Goal: Task Accomplishment & Management: Use online tool/utility

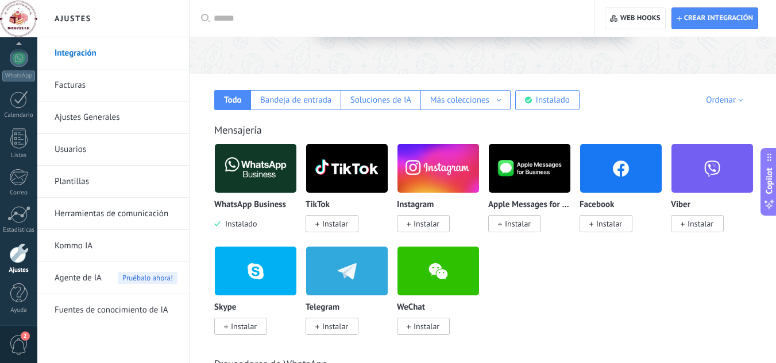
scroll to position [151, 0]
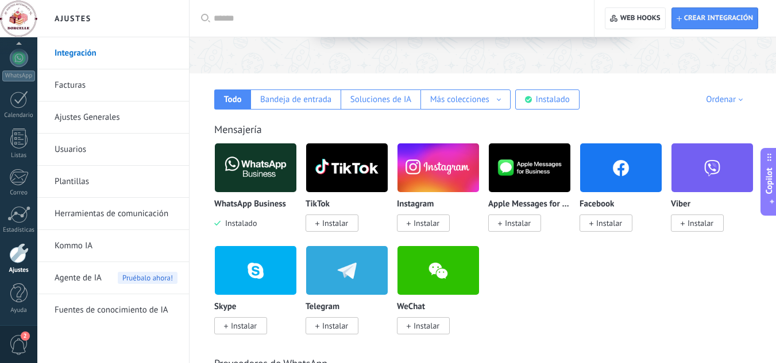
click at [263, 173] on img at bounding box center [256, 168] width 82 height 56
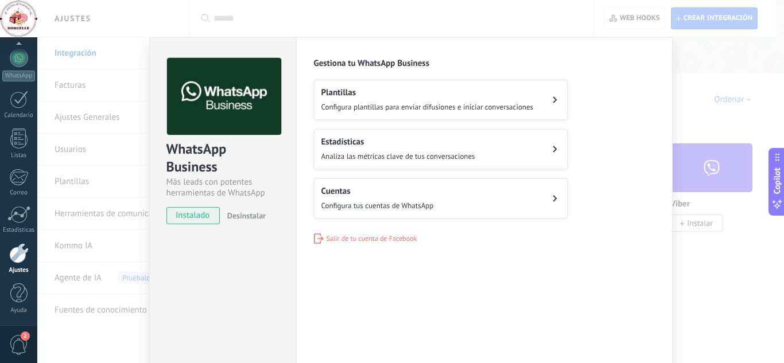
click at [721, 250] on div "WhatsApp Business Más leads con potentes herramientas de WhatsApp instalado Des…" at bounding box center [410, 181] width 747 height 363
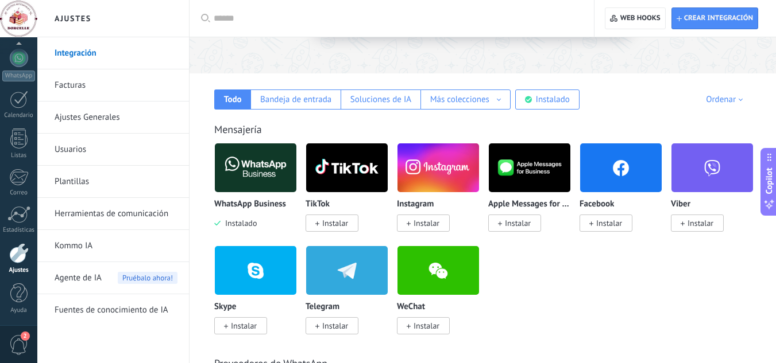
click at [103, 246] on link "Kommo IA" at bounding box center [116, 246] width 123 height 32
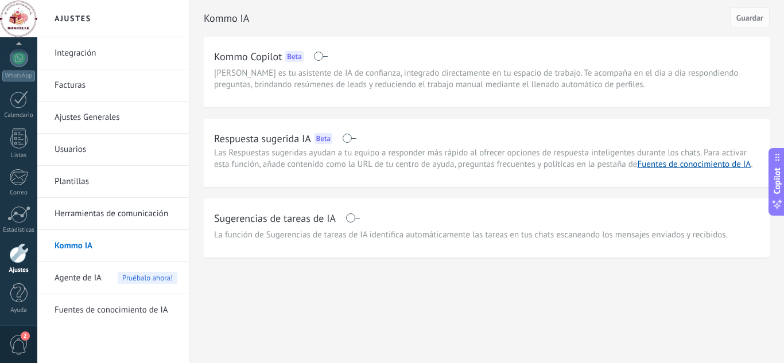
click at [88, 284] on span "Agente de IA" at bounding box center [78, 278] width 47 height 32
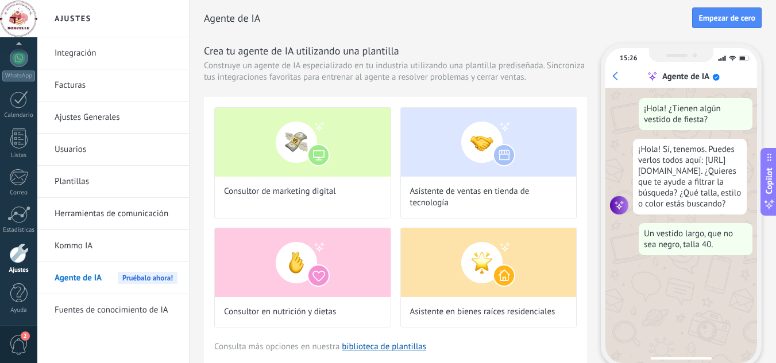
click at [109, 246] on link "Kommo IA" at bounding box center [116, 246] width 123 height 32
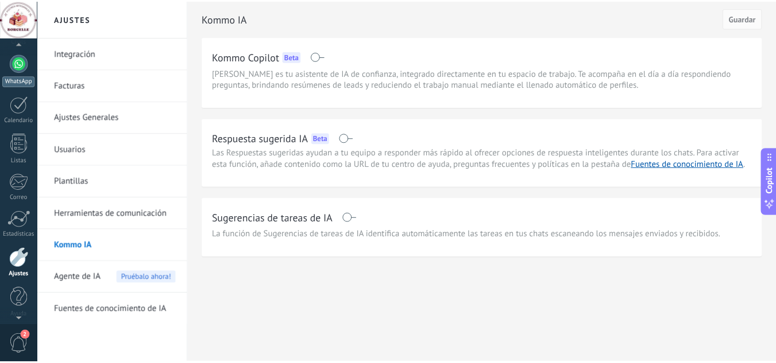
scroll to position [114, 0]
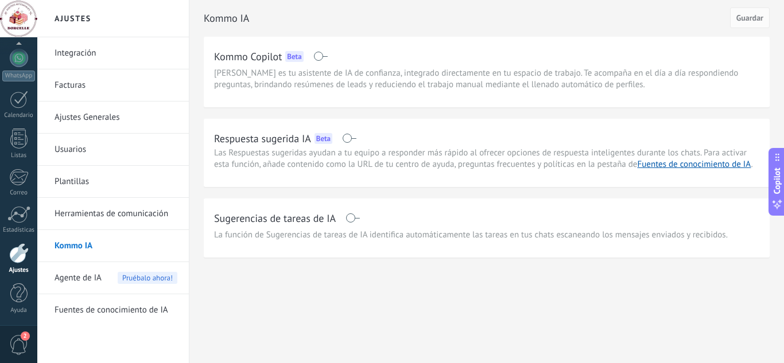
click at [18, 245] on div at bounding box center [19, 253] width 20 height 20
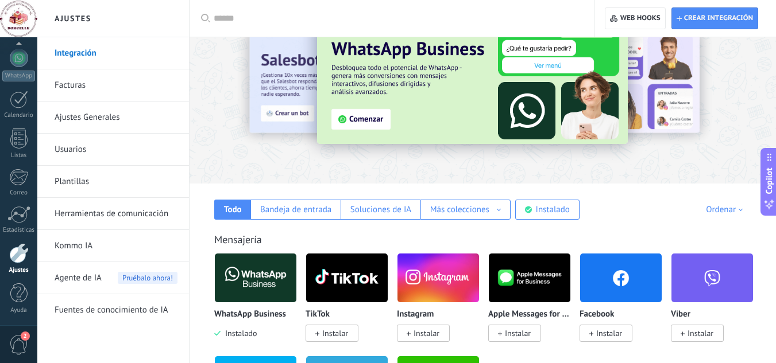
scroll to position [42, 0]
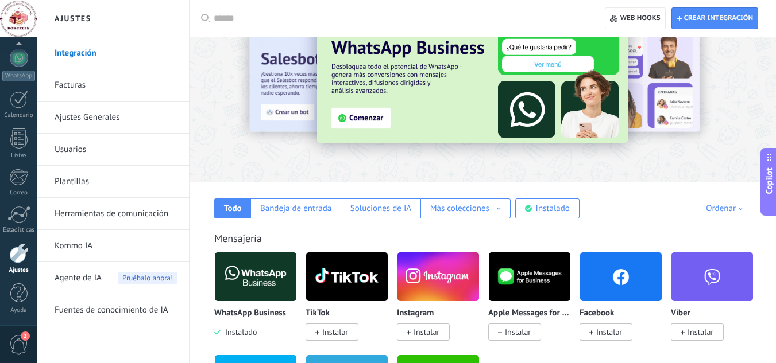
click at [88, 117] on link "Ajustes Generales" at bounding box center [116, 118] width 123 height 32
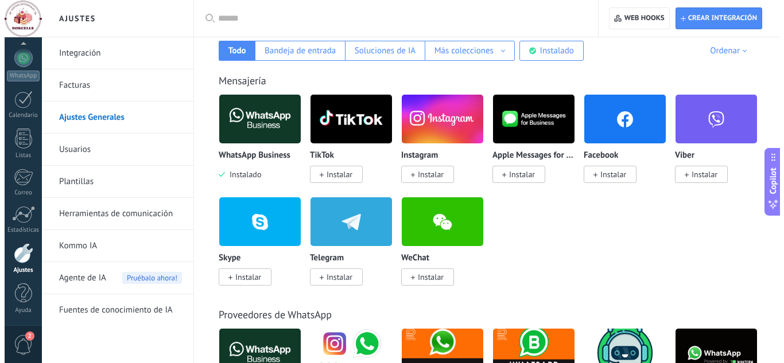
scroll to position [206, 0]
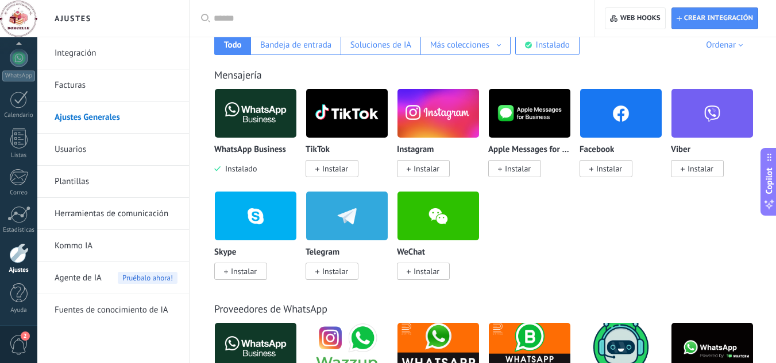
click at [21, 90] on div "Panel Leads 7 Chats WhatsApp Clientes" at bounding box center [18, 129] width 37 height 393
click at [21, 96] on div at bounding box center [19, 100] width 18 height 18
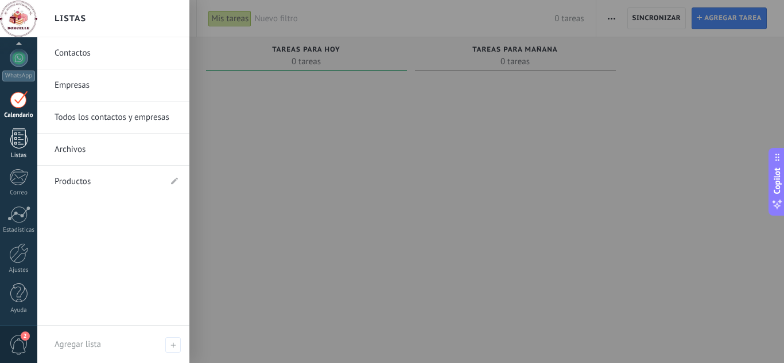
click at [17, 138] on div at bounding box center [18, 139] width 17 height 20
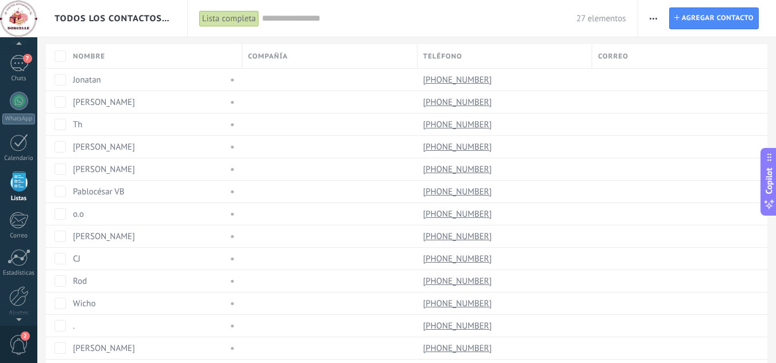
scroll to position [114, 0]
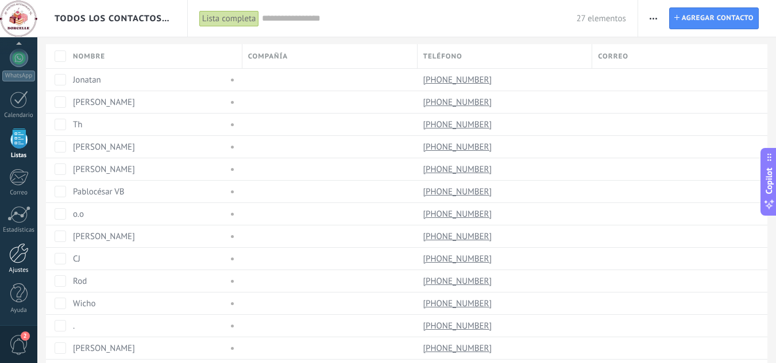
click at [24, 249] on div at bounding box center [19, 253] width 20 height 20
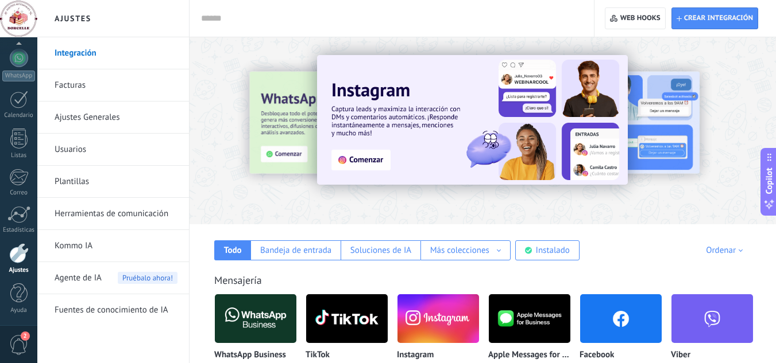
click at [115, 92] on link "Facturas" at bounding box center [116, 85] width 123 height 32
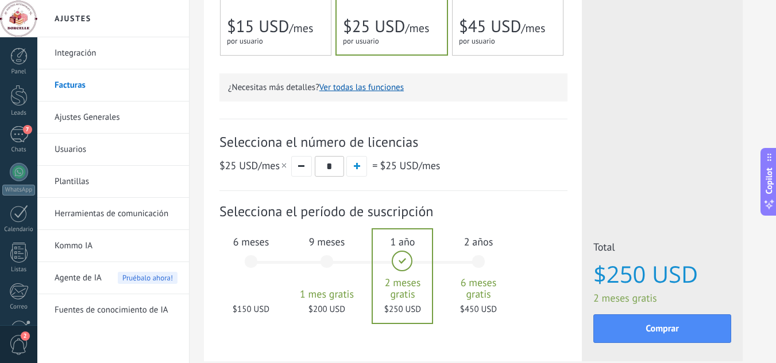
scroll to position [308, 0]
click at [99, 281] on span "Agente de IA" at bounding box center [78, 278] width 47 height 32
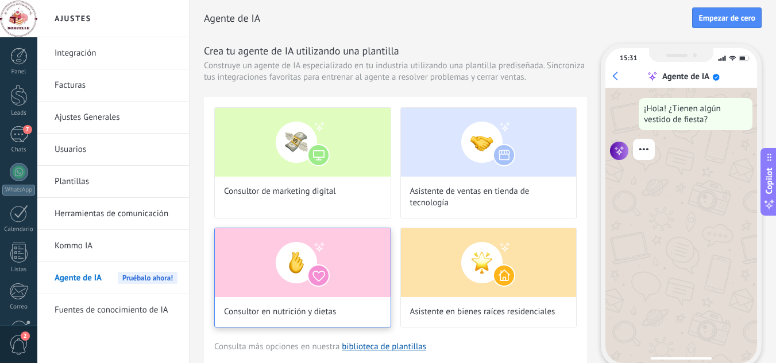
scroll to position [44, 0]
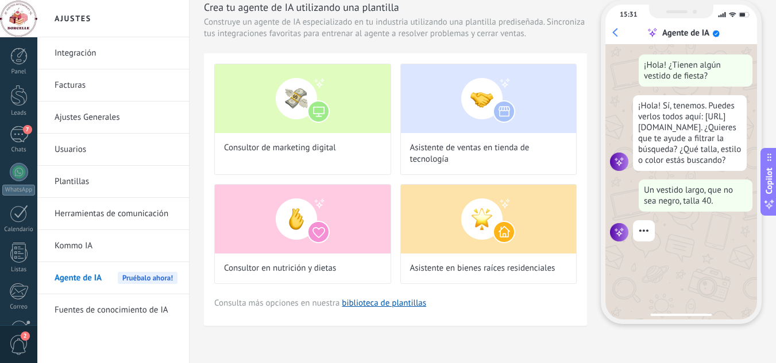
click at [98, 96] on link "Facturas" at bounding box center [116, 85] width 123 height 32
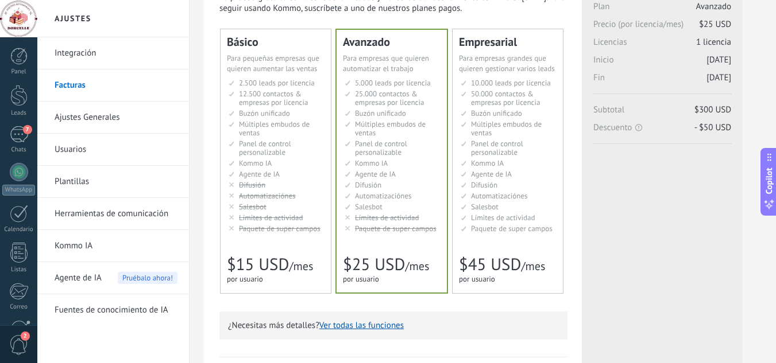
scroll to position [69, 0]
click at [273, 221] on span "Límites de actividad" at bounding box center [271, 217] width 64 height 10
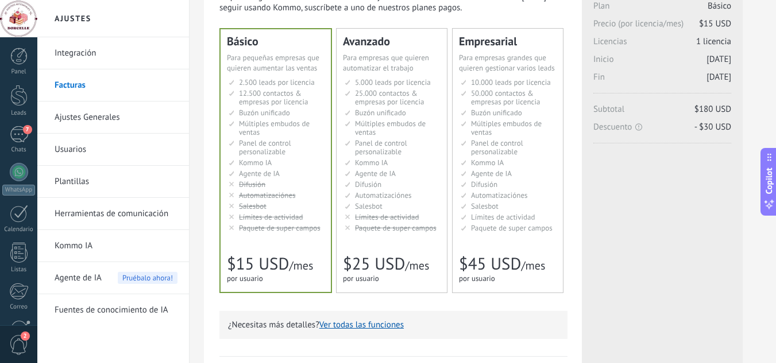
click at [361, 200] on span "Automatizaciónes" at bounding box center [383, 196] width 57 height 10
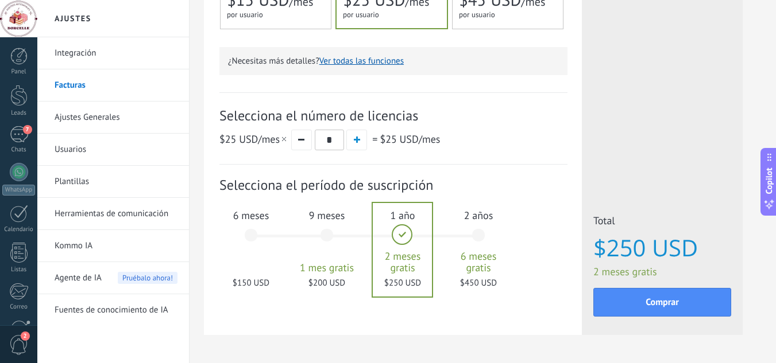
scroll to position [338, 0]
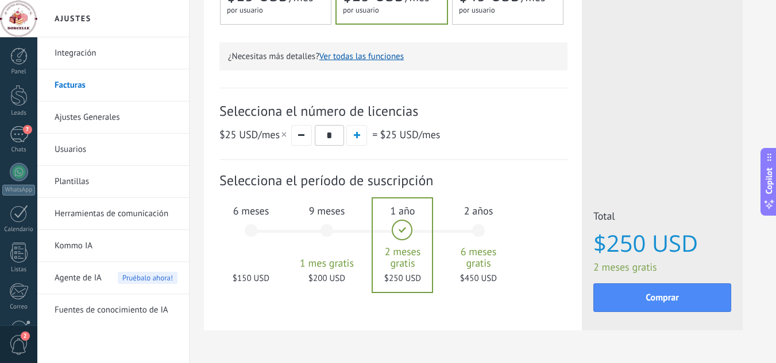
click at [245, 254] on div "6 meses $150 USD" at bounding box center [251, 236] width 62 height 81
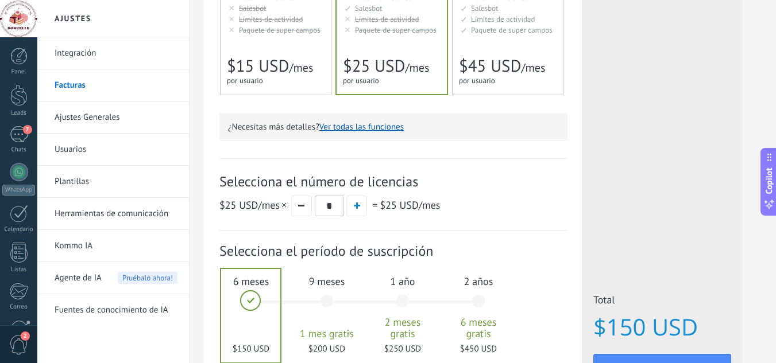
scroll to position [267, 0]
click at [294, 84] on div "for 1 user for 1 user por usuario 为1个用户 para 1 usuário untuk 1 pengguna 1 kulla…" at bounding box center [270, 81] width 86 height 11
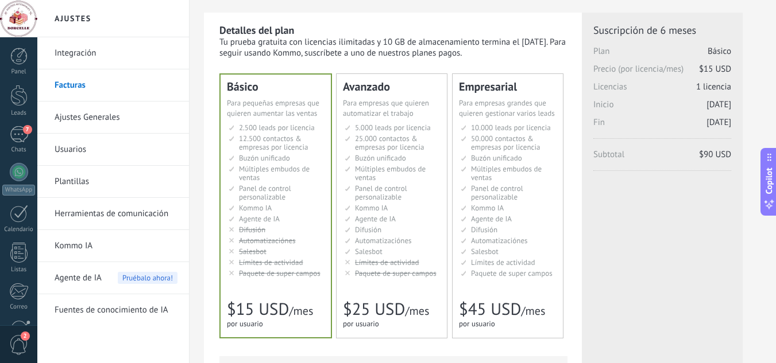
scroll to position [0, 0]
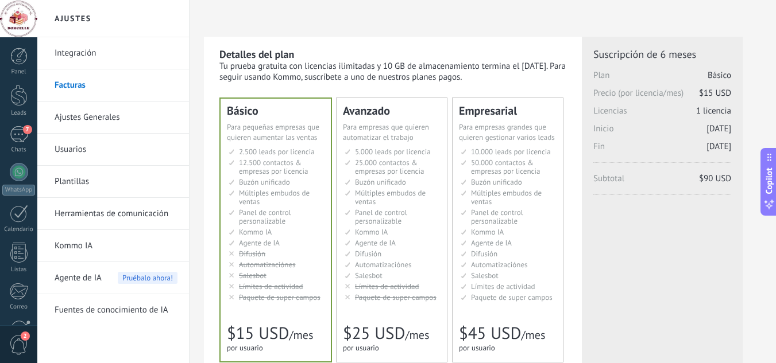
click at [82, 246] on link "Kommo IA" at bounding box center [116, 246] width 123 height 32
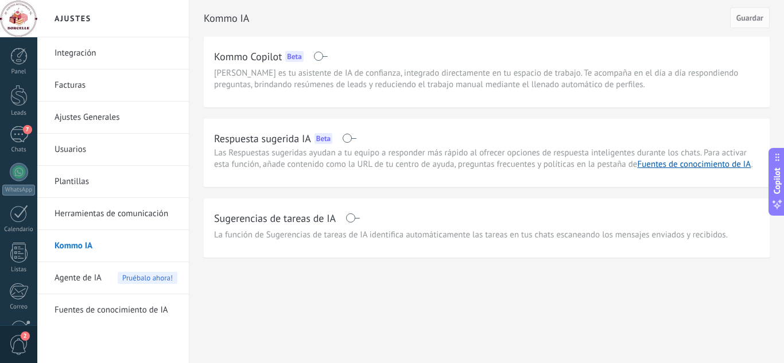
click at [82, 276] on span "Agente de IA" at bounding box center [78, 278] width 47 height 32
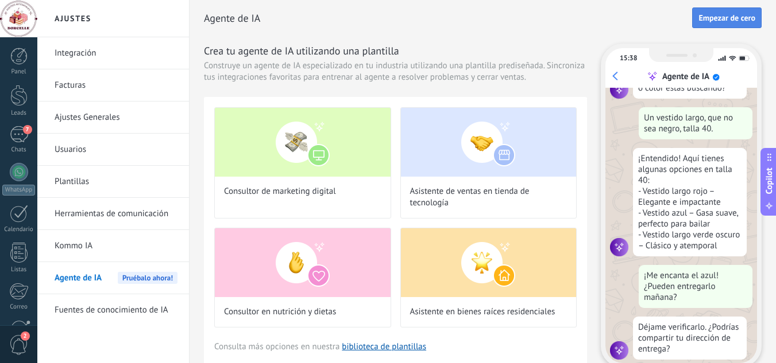
scroll to position [138, 0]
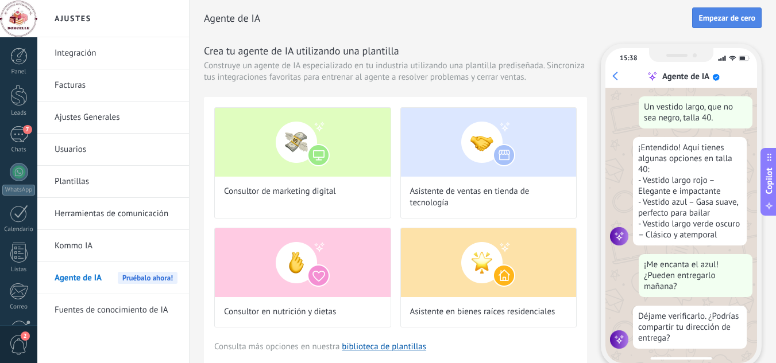
click at [735, 15] on span "Empezar de cero" at bounding box center [726, 18] width 57 height 8
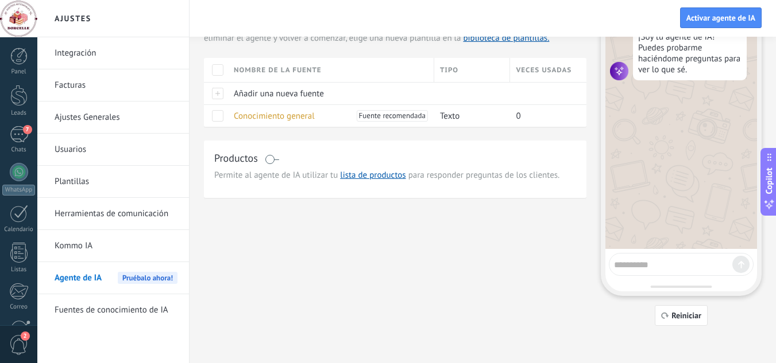
scroll to position [0, 0]
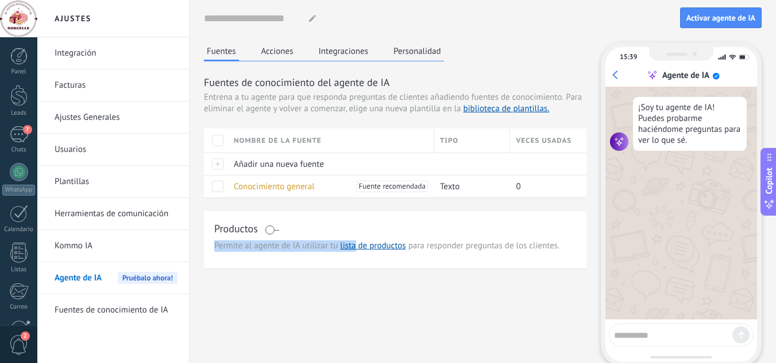
drag, startPoint x: 354, startPoint y: 257, endPoint x: 281, endPoint y: 236, distance: 75.9
click at [281, 236] on div "Productos Permite al agente de IA utilizar tu lista de productos para responder…" at bounding box center [395, 239] width 382 height 57
click at [268, 231] on span at bounding box center [272, 230] width 14 height 9
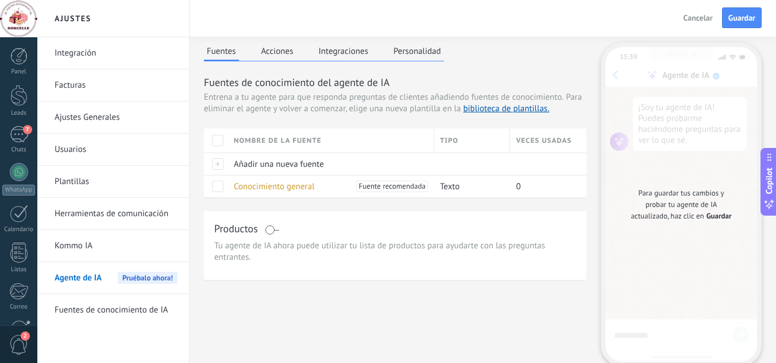
scroll to position [71, 0]
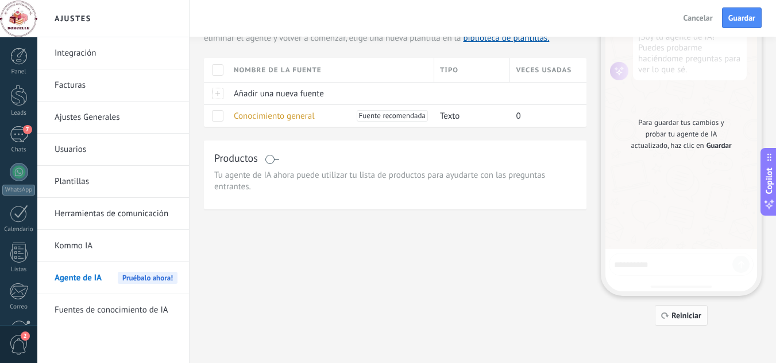
click at [677, 308] on button "Reiniciar" at bounding box center [681, 315] width 53 height 21
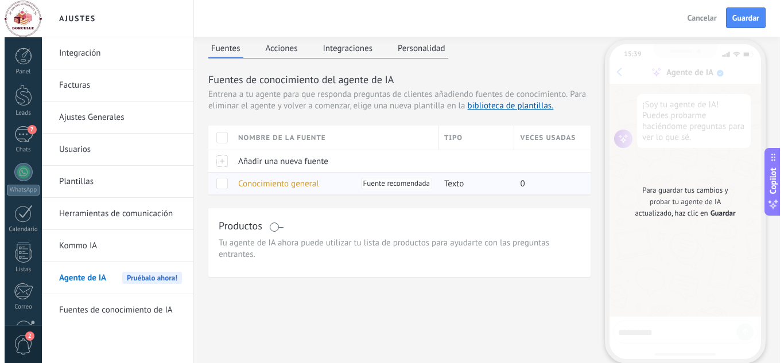
scroll to position [2, 0]
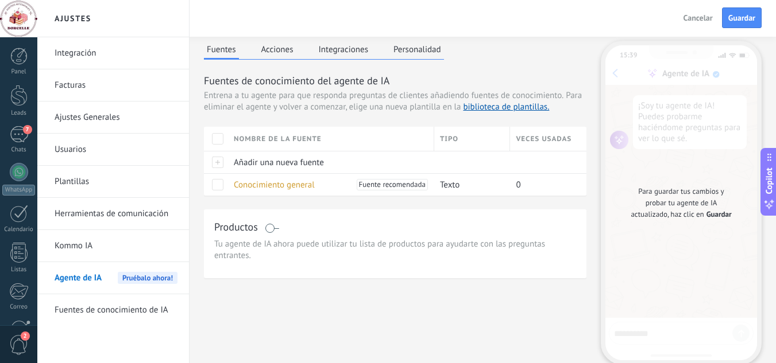
click at [259, 144] on div "Nombre de la fuente" at bounding box center [331, 139] width 206 height 24
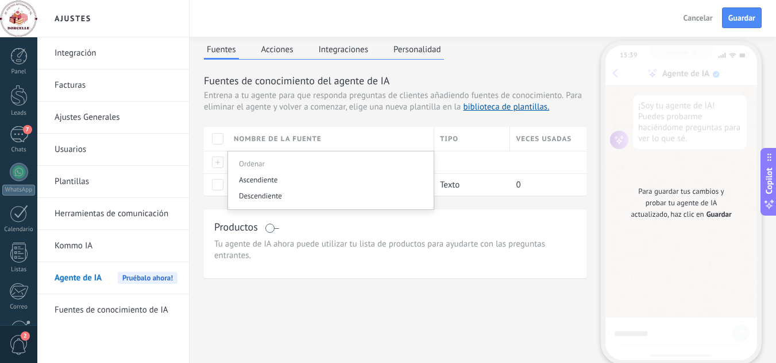
click at [356, 145] on div "Nombre de la fuente" at bounding box center [331, 139] width 206 height 24
click at [512, 200] on div "Fuentes de conocimiento del agente de IA Entrena a tu agente para que responda …" at bounding box center [395, 175] width 382 height 205
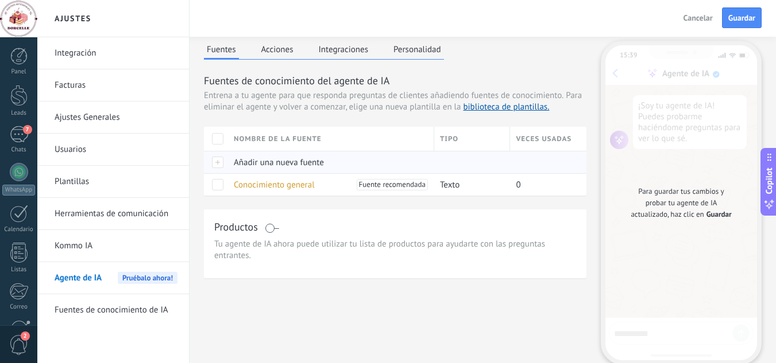
click at [282, 162] on span "Añadir una nueva fuente" at bounding box center [279, 162] width 90 height 11
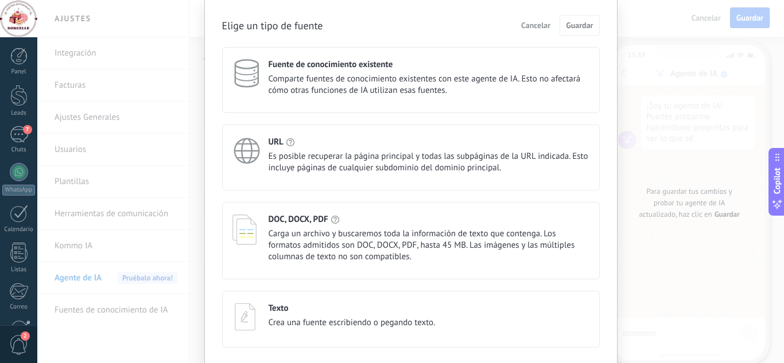
scroll to position [39, 0]
click at [670, 129] on div "Elige un tipo de fuente Cancelar Guardar Fuente de conocimiento existente Compa…" at bounding box center [410, 181] width 747 height 363
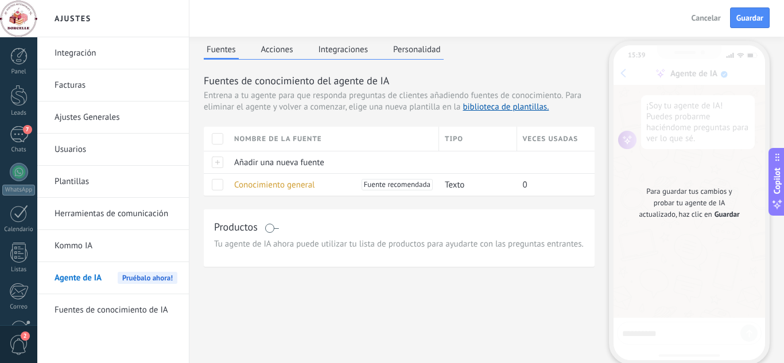
scroll to position [0, 0]
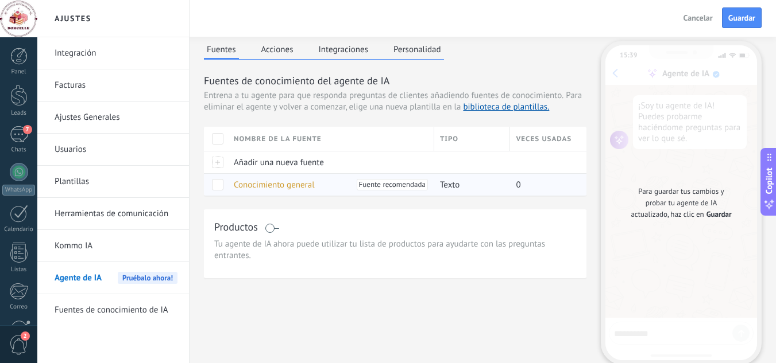
click at [217, 185] on span at bounding box center [217, 184] width 11 height 11
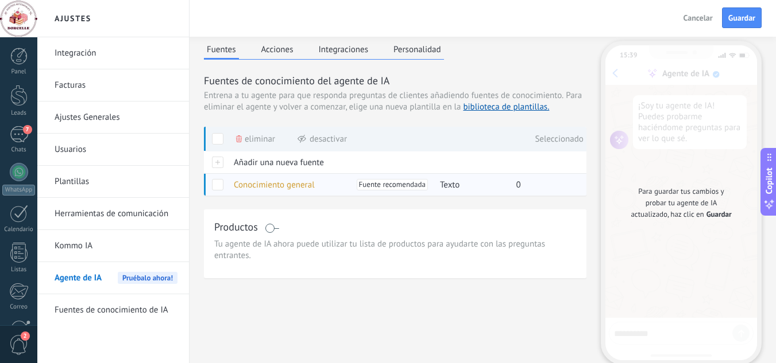
click at [217, 185] on span at bounding box center [217, 184] width 11 height 11
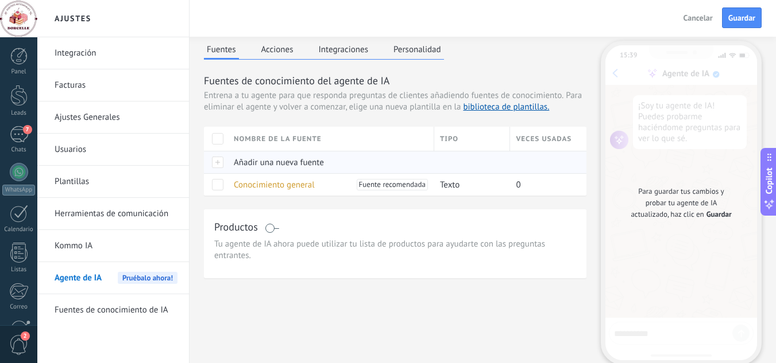
click at [302, 165] on span "Añadir una nueva fuente" at bounding box center [279, 162] width 90 height 11
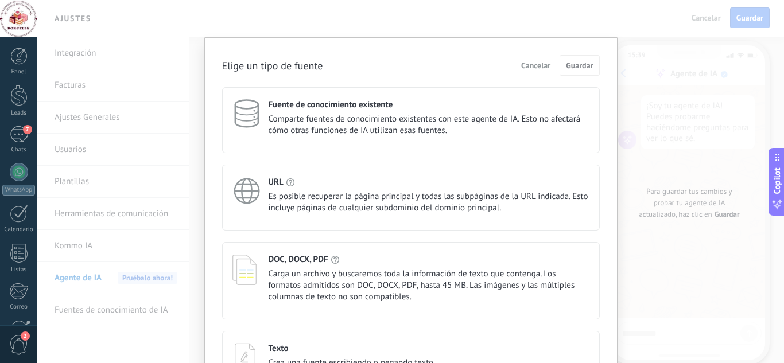
click at [693, 130] on div "Elige un tipo de fuente Cancelar Guardar Fuente de conocimiento existente Compa…" at bounding box center [410, 181] width 747 height 363
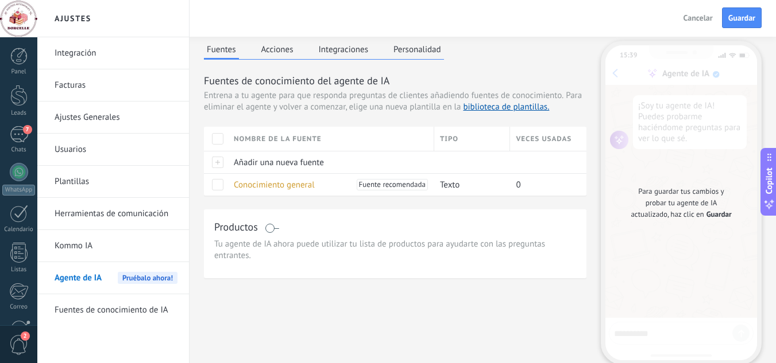
click at [271, 56] on button "Acciones" at bounding box center [277, 49] width 38 height 17
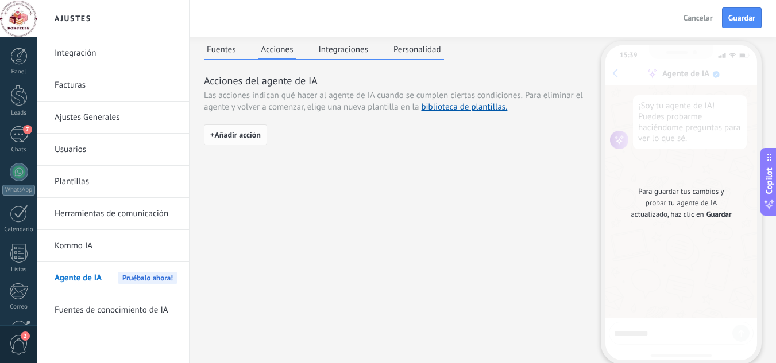
click at [237, 143] on button "+ Añadir acción" at bounding box center [235, 135] width 63 height 21
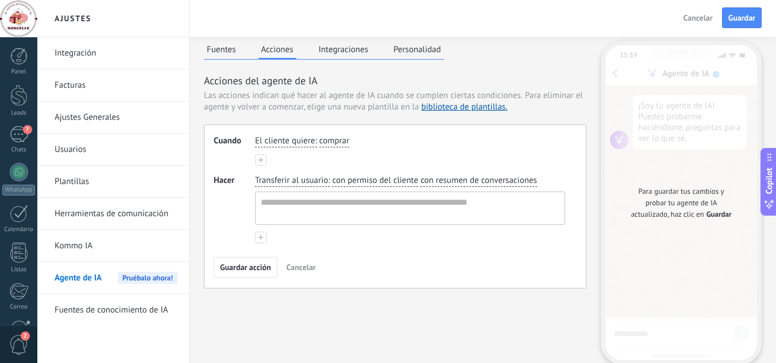
click at [341, 47] on button "Integraciones" at bounding box center [344, 49] width 56 height 17
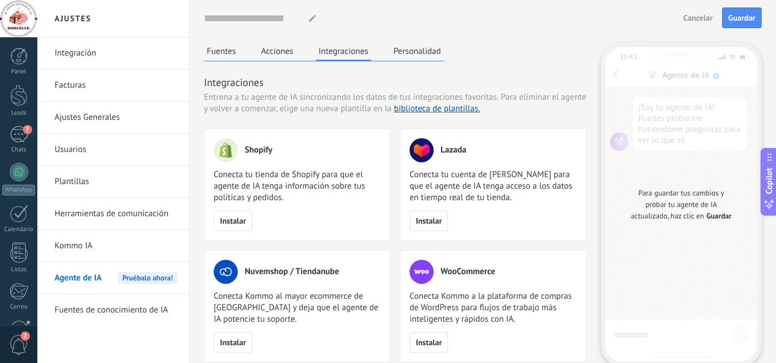
click at [434, 53] on button "Personalidad" at bounding box center [416, 50] width 53 height 17
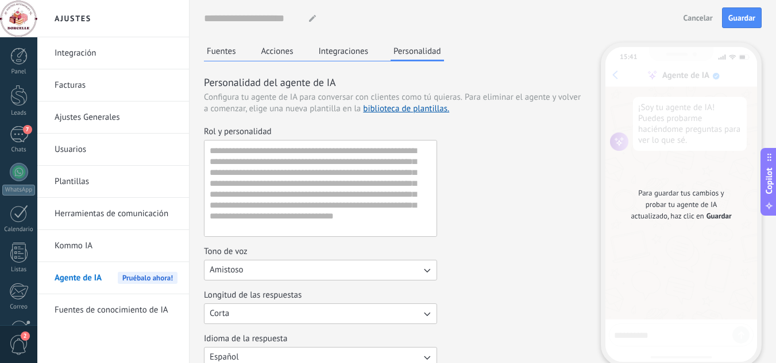
click at [219, 53] on button "Fuentes" at bounding box center [221, 50] width 35 height 17
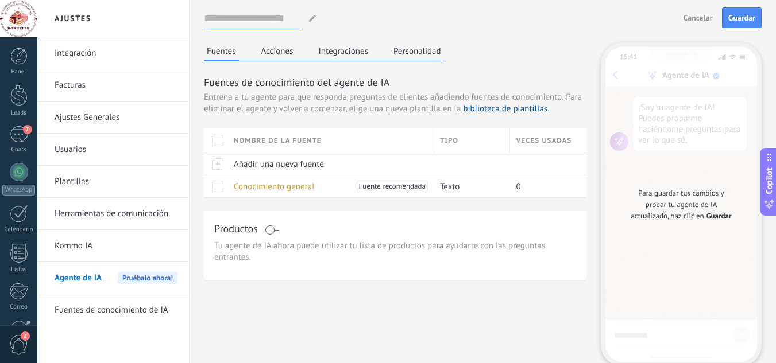
click at [251, 22] on input at bounding box center [252, 18] width 96 height 21
type input "**********"
click at [346, 287] on div "Fuentes Acciones Integraciones Personalidad Fuentes de conocimiento del agente …" at bounding box center [482, 219] width 557 height 354
click at [269, 233] on span at bounding box center [272, 230] width 14 height 9
click at [365, 242] on link "lista de productos" at bounding box center [372, 246] width 65 height 11
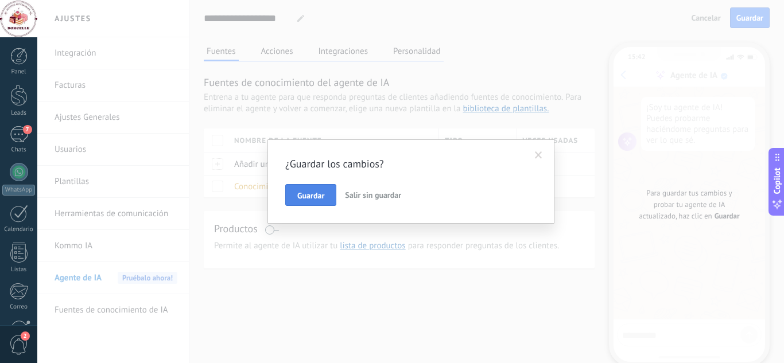
click at [327, 200] on button "Guardar" at bounding box center [310, 195] width 51 height 22
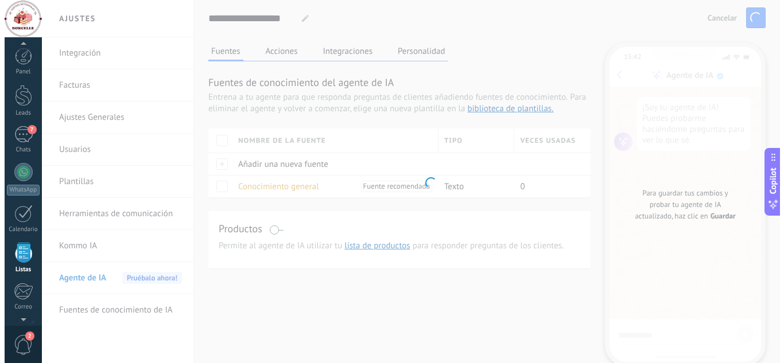
scroll to position [71, 0]
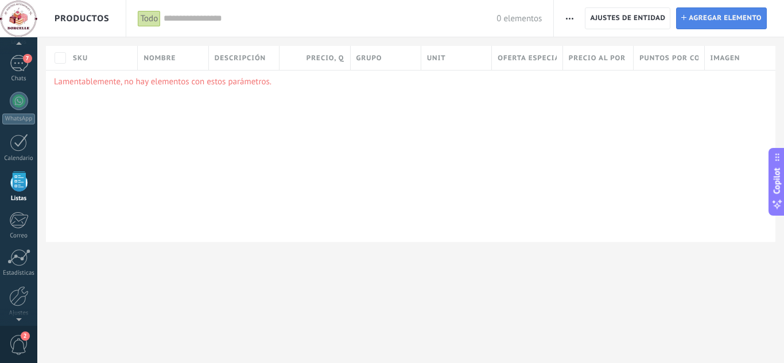
click at [712, 22] on span "Agregar elemento" at bounding box center [725, 18] width 73 height 21
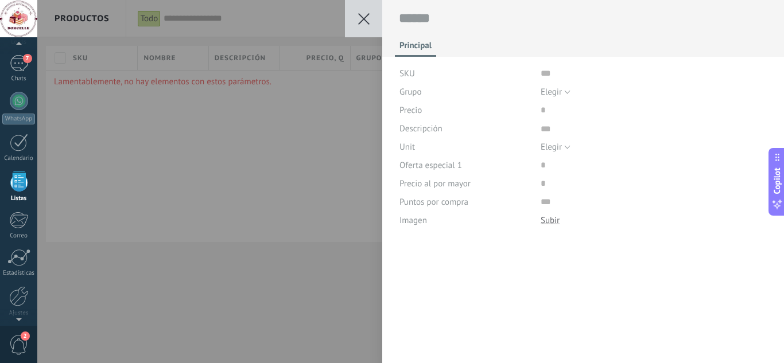
scroll to position [11, 0]
click at [459, 71] on div "SKU" at bounding box center [466, 73] width 133 height 18
click at [508, 83] on div "Grupo" at bounding box center [466, 92] width 133 height 18
click at [564, 94] on button "Elegir" at bounding box center [556, 92] width 30 height 18
click at [361, 133] on div "Guardar Cancelar Principal SKU Grupo Elegir Todos los productos Elegir Precio D…" at bounding box center [410, 181] width 747 height 363
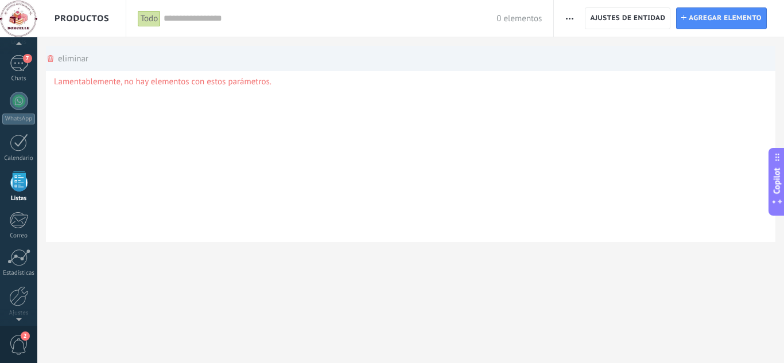
click at [351, 161] on div "Lamentablemente, no hay elementos con estos parámetros." at bounding box center [411, 156] width 730 height 172
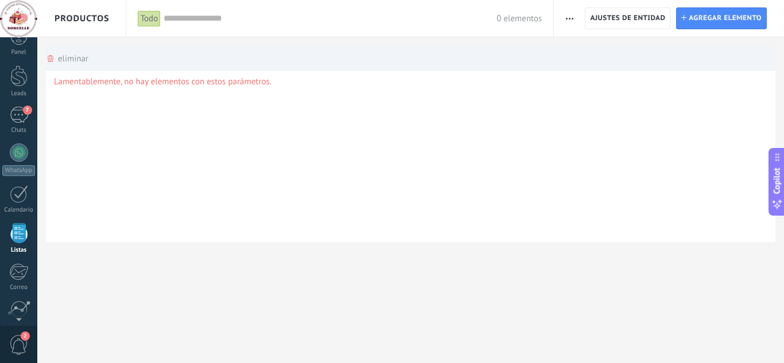
scroll to position [71, 0]
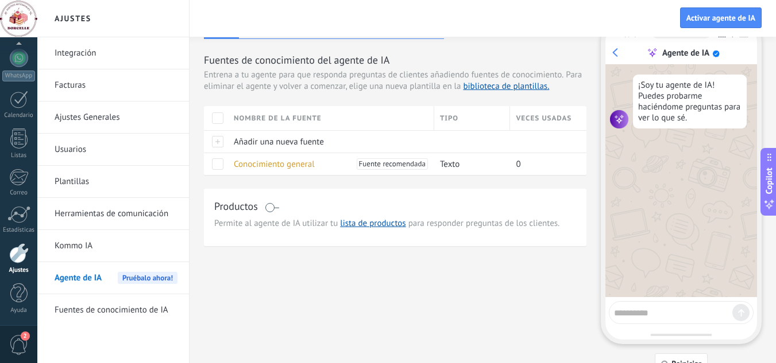
scroll to position [22, 0]
click at [371, 228] on link "lista de productos" at bounding box center [372, 224] width 65 height 11
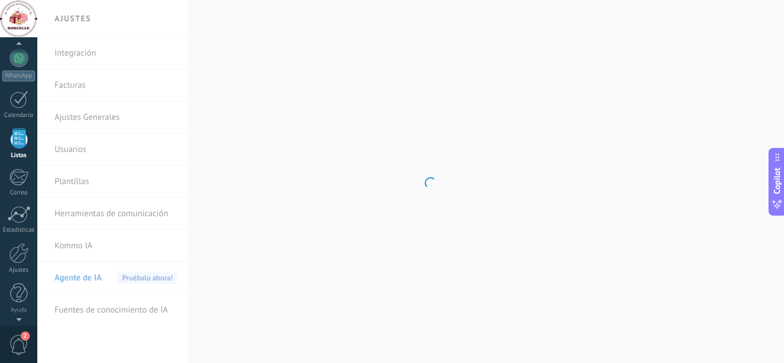
scroll to position [71, 0]
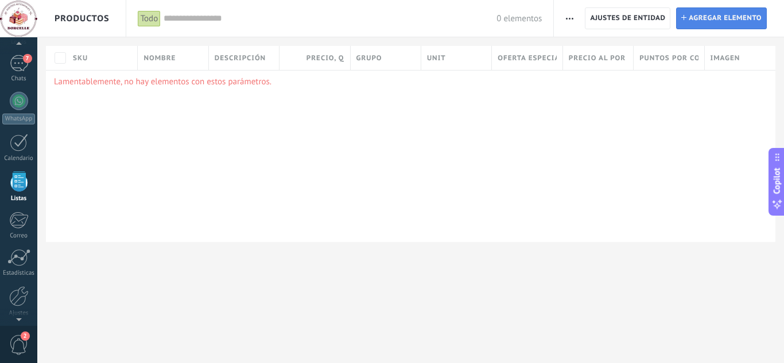
click at [729, 20] on span "Agregar elemento" at bounding box center [725, 18] width 73 height 21
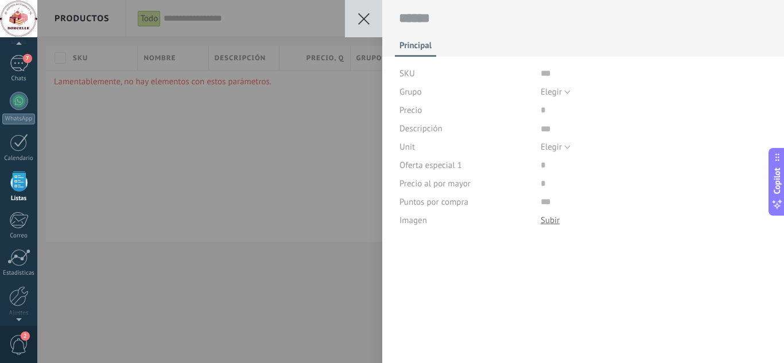
scroll to position [11, 0]
click at [493, 25] on textarea at bounding box center [583, 19] width 369 height 18
click at [359, 18] on icon at bounding box center [363, 18] width 11 height 11
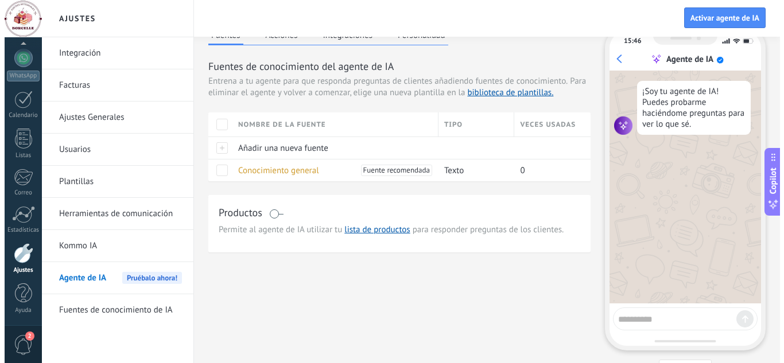
scroll to position [18, 0]
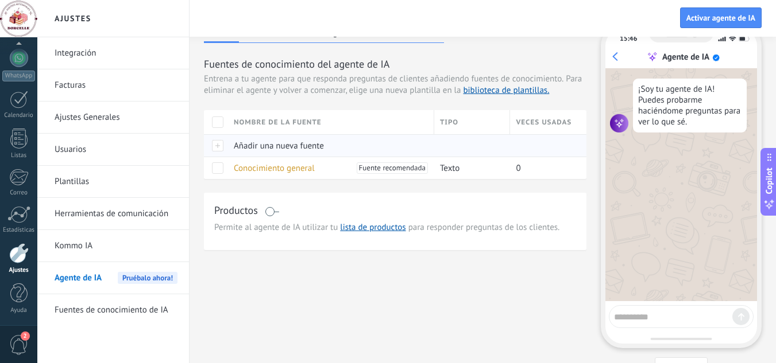
click at [270, 152] on div "Añadir una nueva fuente" at bounding box center [328, 146] width 200 height 22
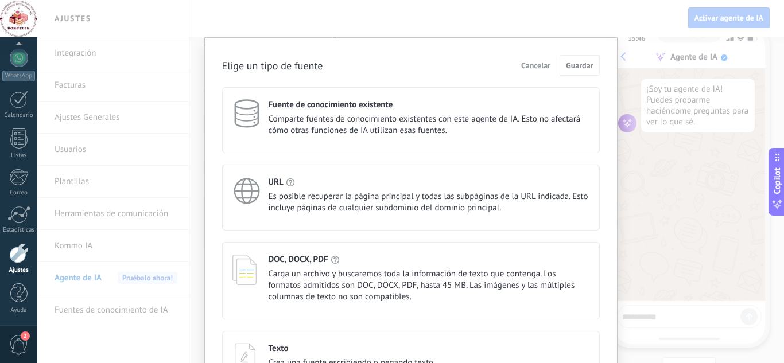
scroll to position [80, 0]
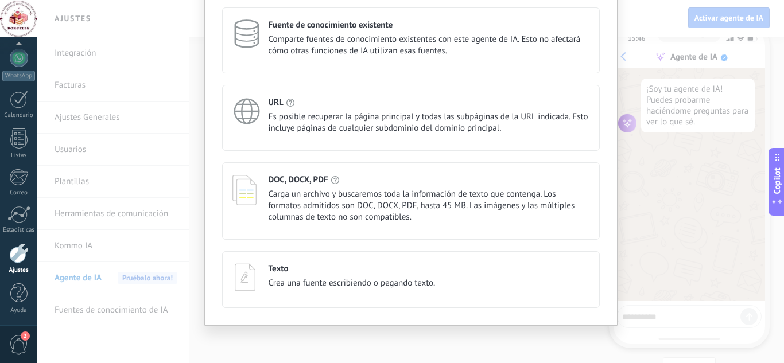
click at [707, 202] on div "Elige un tipo de fuente Cancelar Guardar Fuente de conocimiento existente Compa…" at bounding box center [410, 181] width 747 height 363
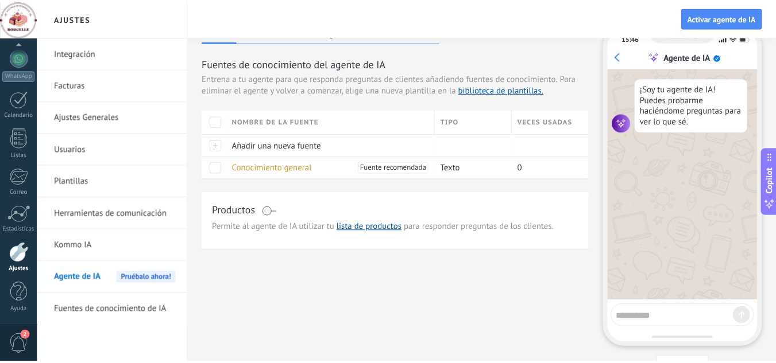
scroll to position [0, 0]
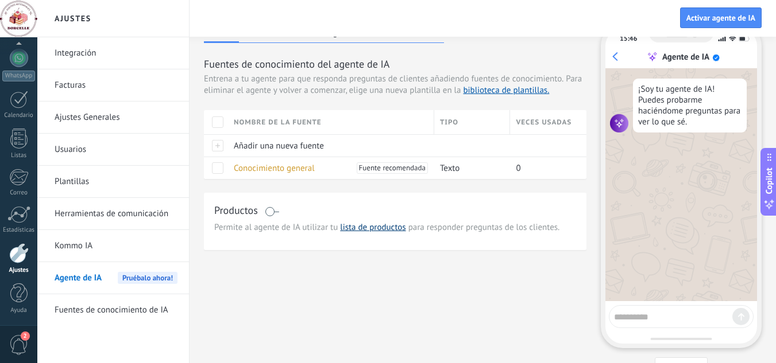
click at [381, 229] on link "lista de productos" at bounding box center [372, 227] width 65 height 11
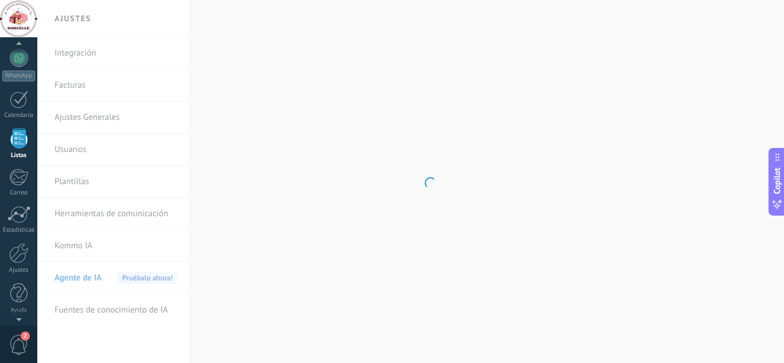
scroll to position [71, 0]
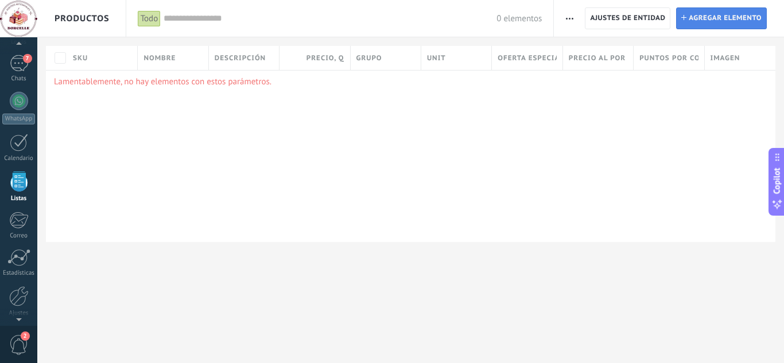
click at [697, 14] on span "Agregar elemento" at bounding box center [725, 18] width 73 height 21
type textarea "***"
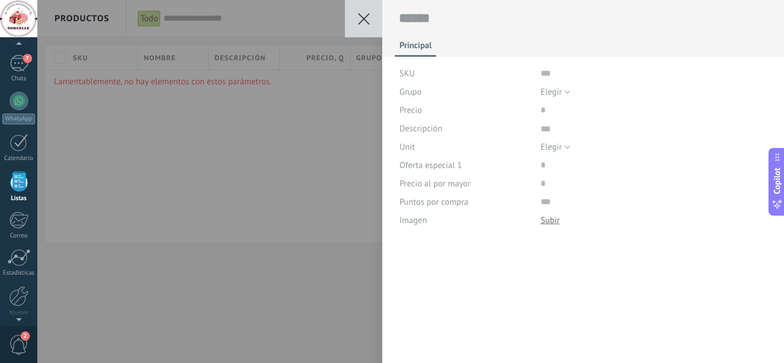
scroll to position [11, 0]
